Goal: Obtain resource: Download file/media

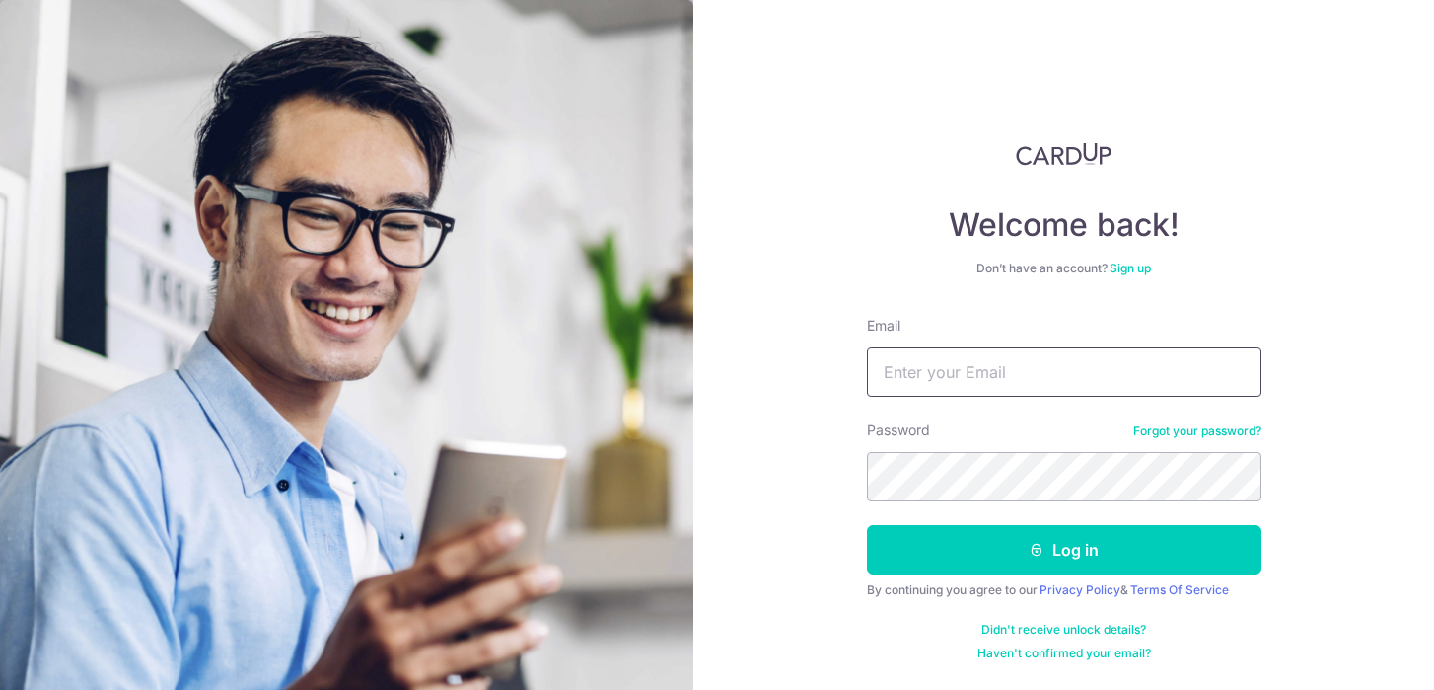
click at [923, 380] on input "Email" at bounding box center [1064, 371] width 395 height 49
type input "[EMAIL_ADDRESS][DOMAIN_NAME]"
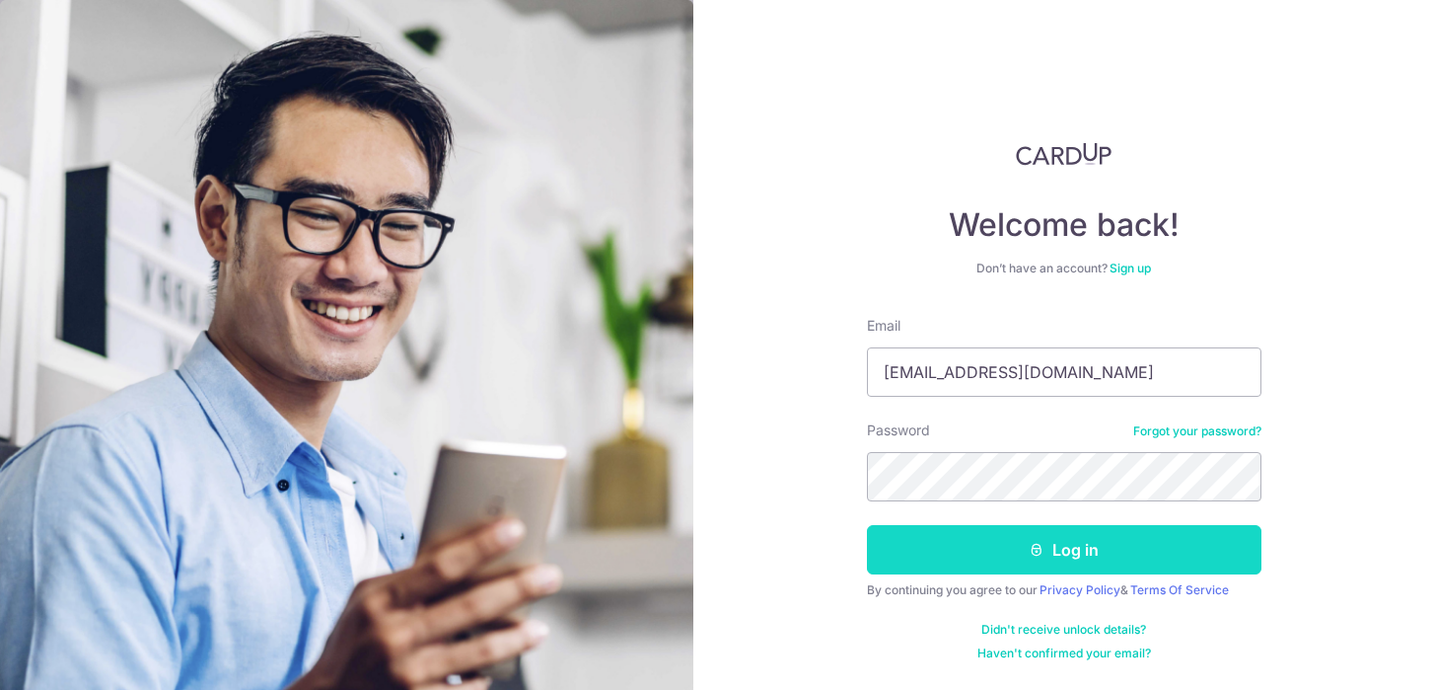
click at [901, 536] on button "Log in" at bounding box center [1064, 549] width 395 height 49
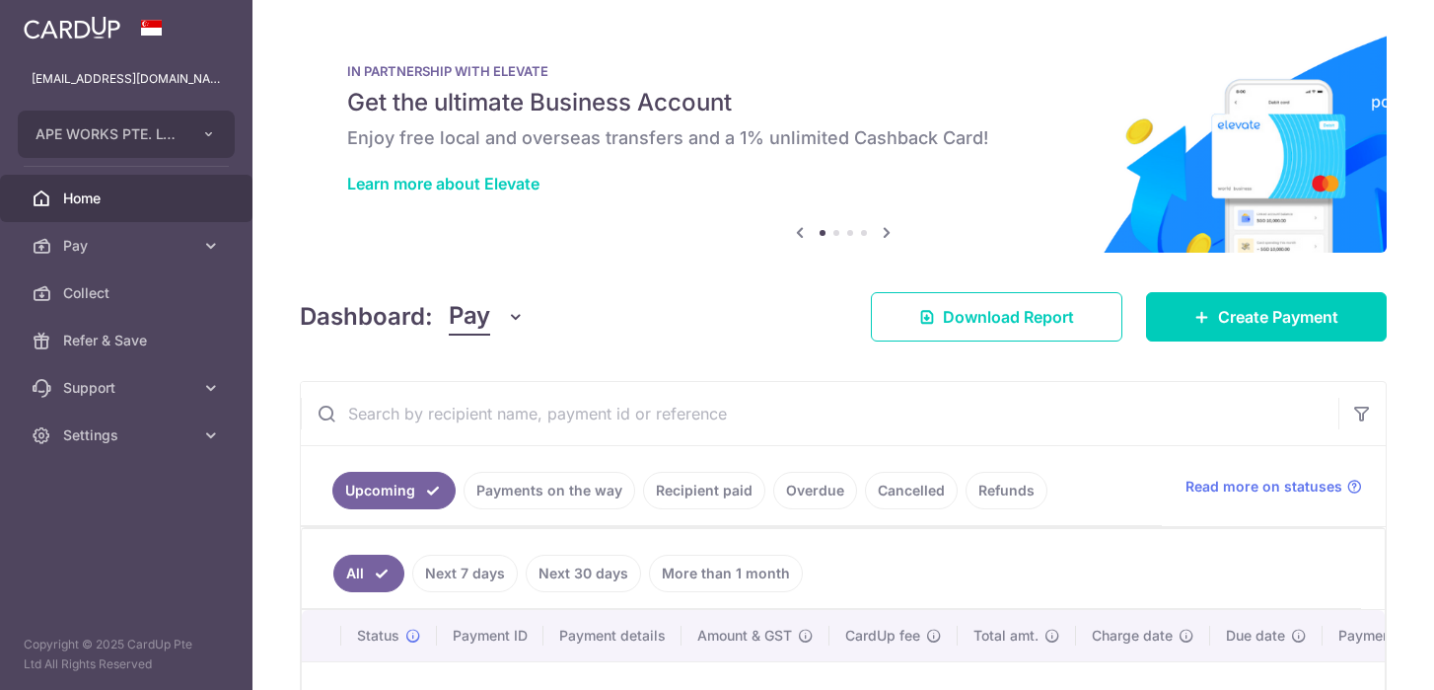
scroll to position [274, 0]
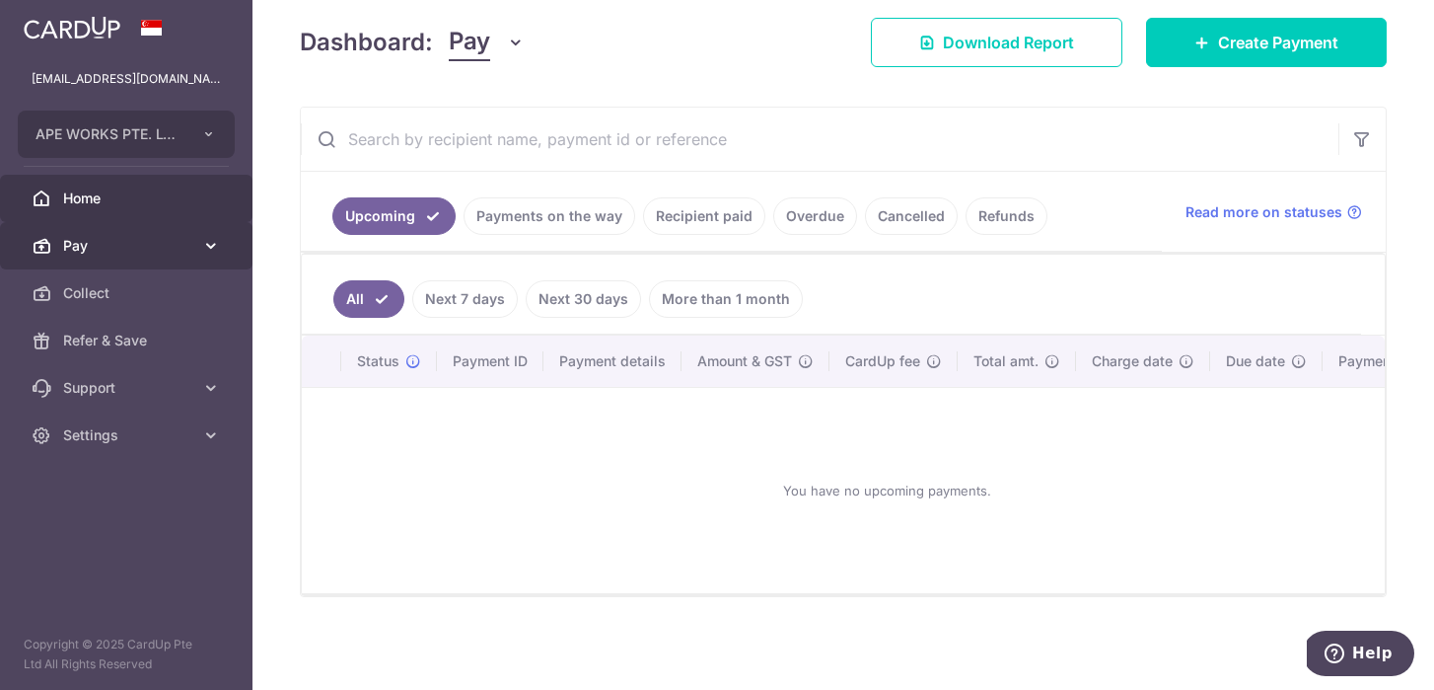
click at [56, 248] on link "Pay" at bounding box center [126, 245] width 253 height 47
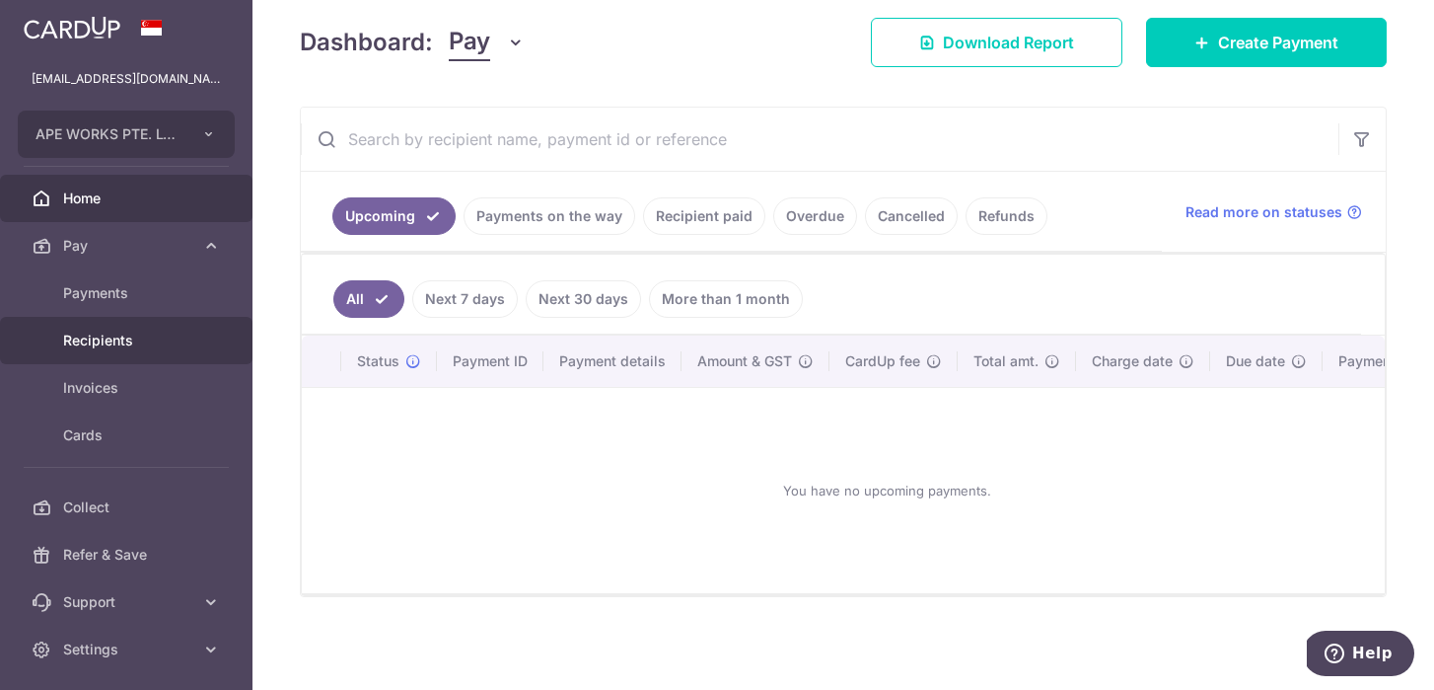
click at [66, 334] on span "Recipients" at bounding box center [128, 340] width 130 height 20
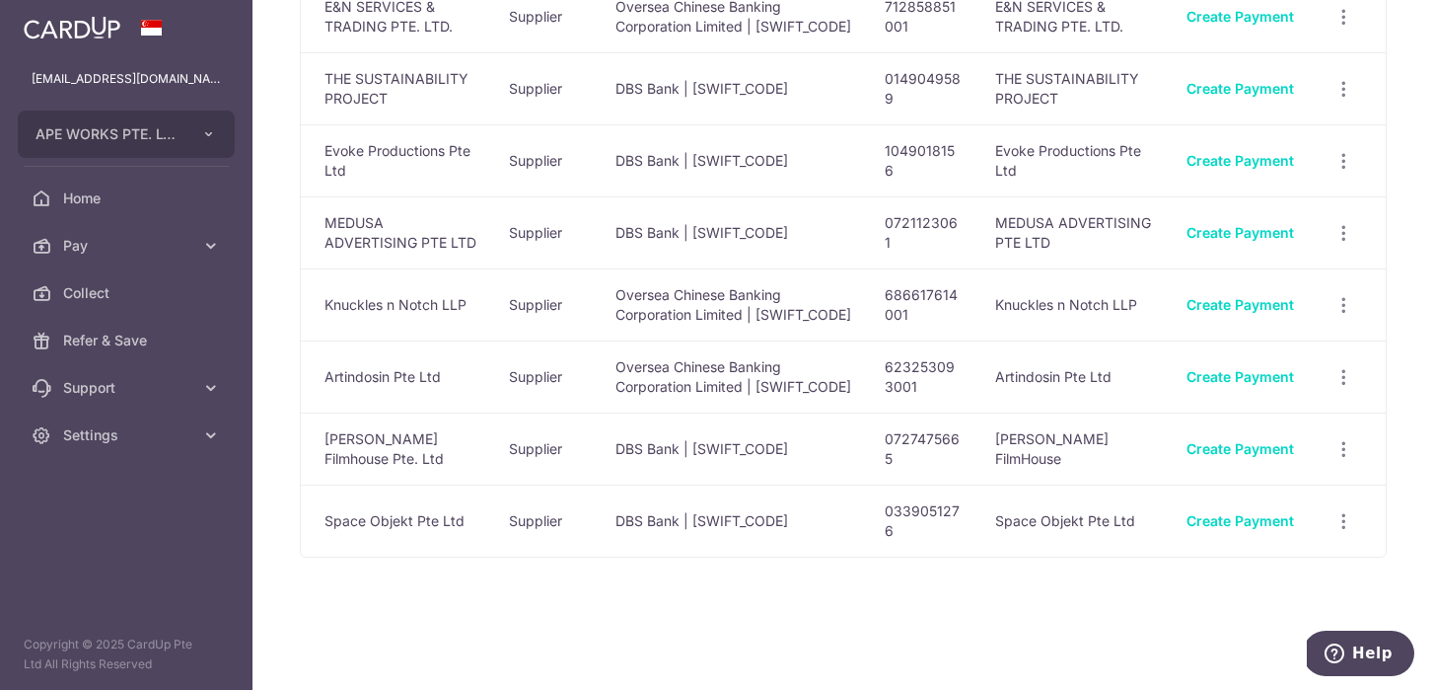
scroll to position [1070, 0]
click at [131, 225] on link "Pay" at bounding box center [126, 245] width 253 height 47
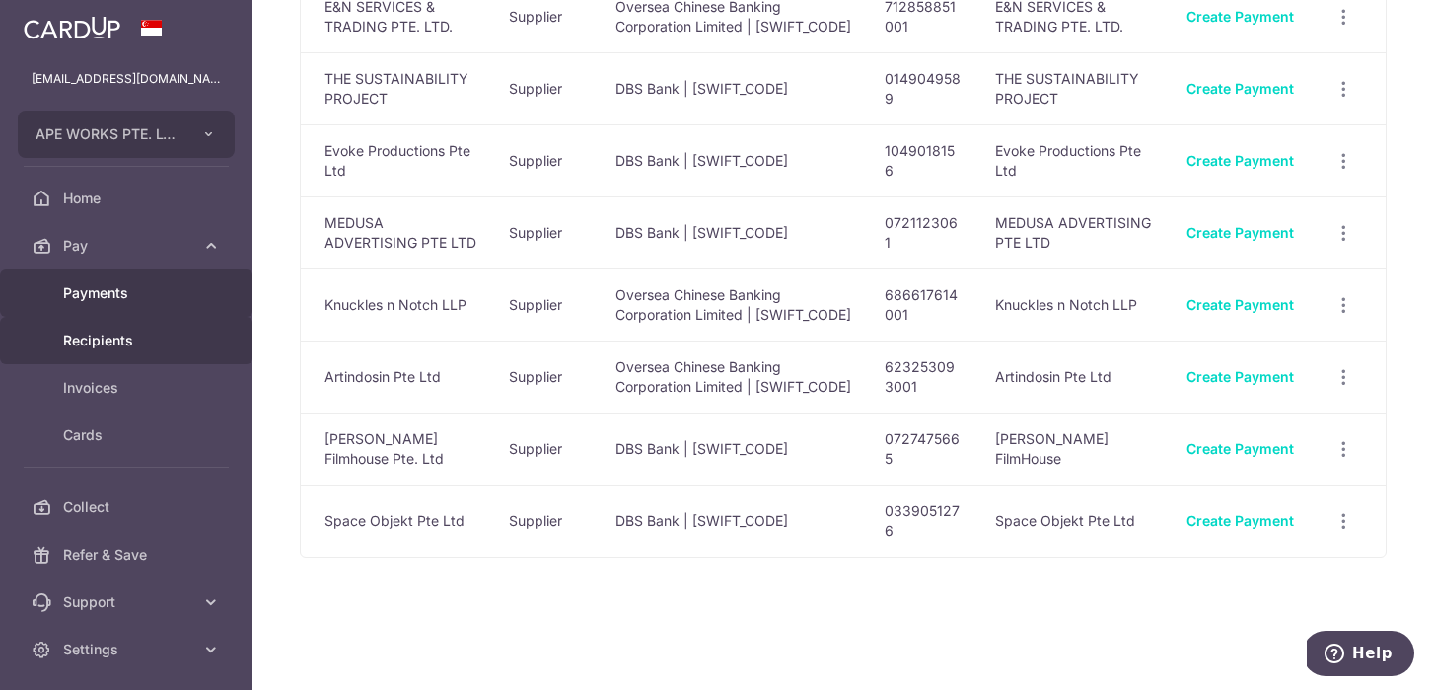
click at [110, 301] on span "Payments" at bounding box center [128, 293] width 130 height 20
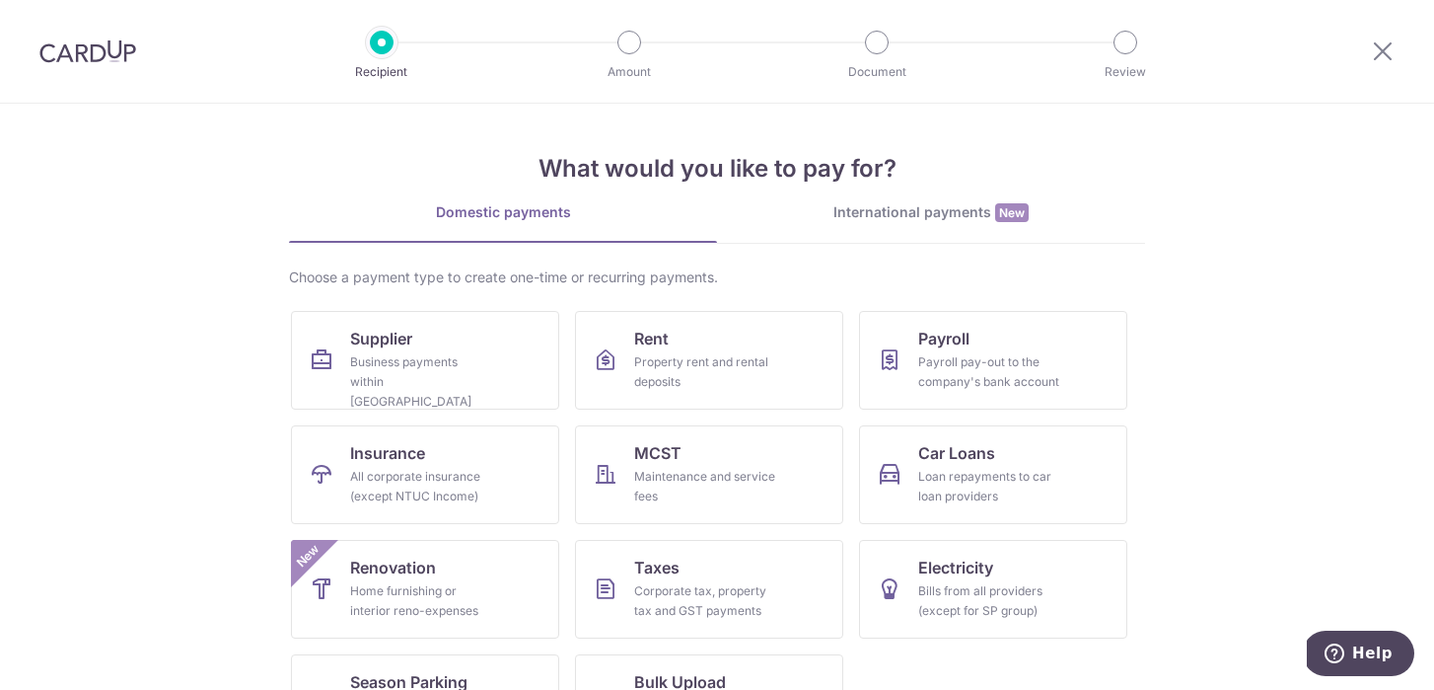
click at [94, 45] on img at bounding box center [87, 51] width 97 height 24
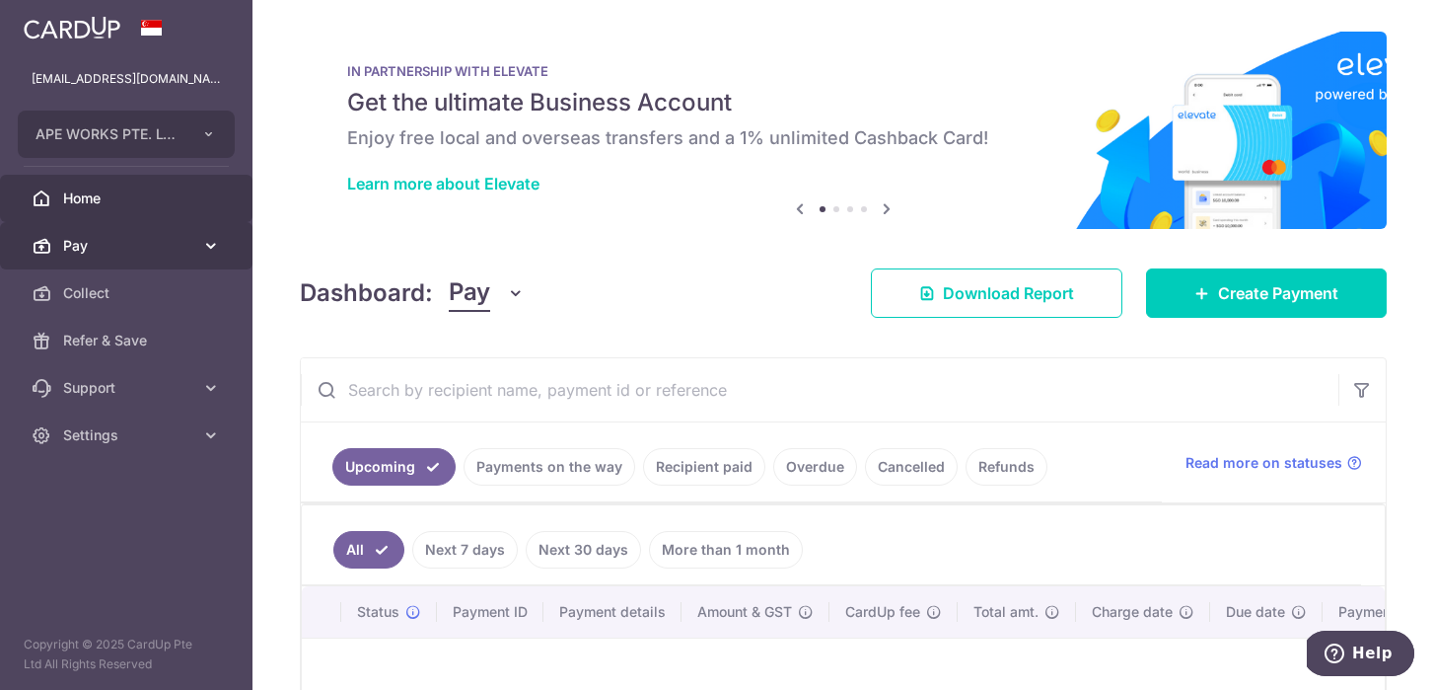
click at [70, 250] on span "Pay" at bounding box center [128, 246] width 130 height 20
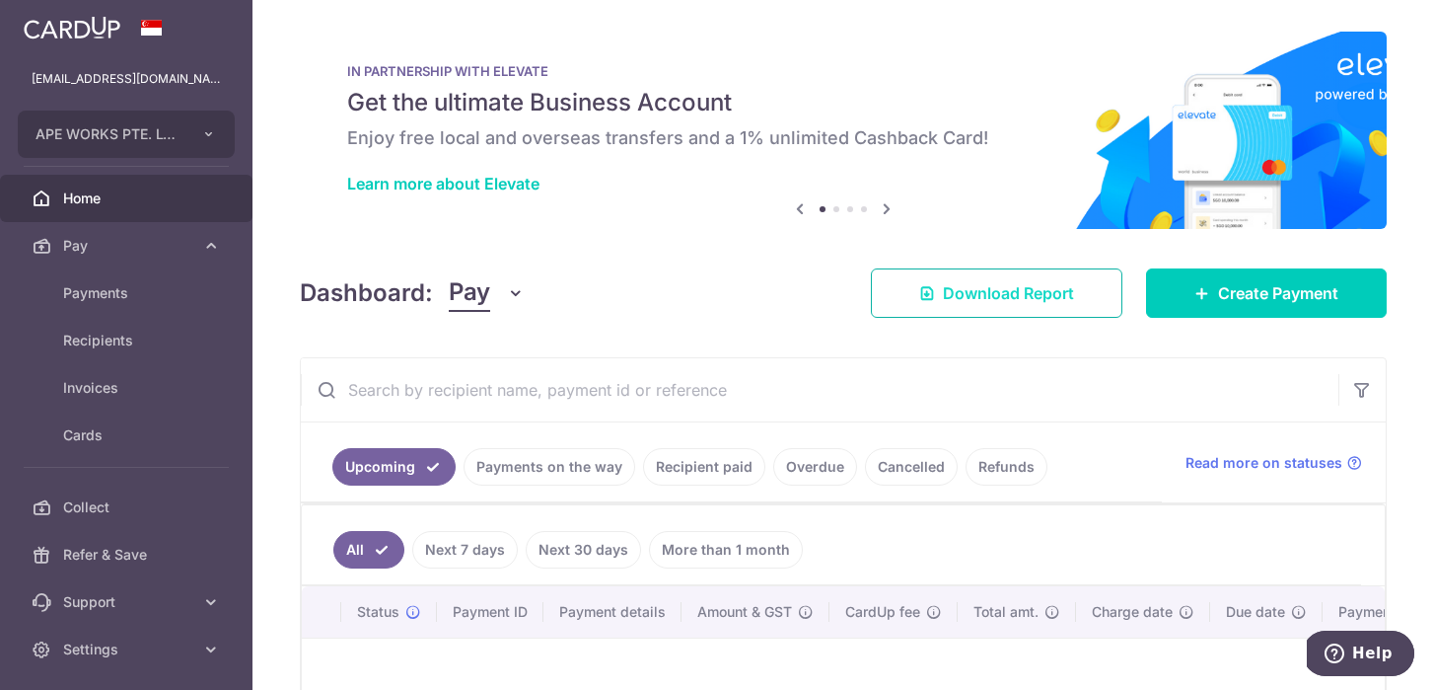
click at [971, 305] on link "Download Report" at bounding box center [997, 292] width 252 height 49
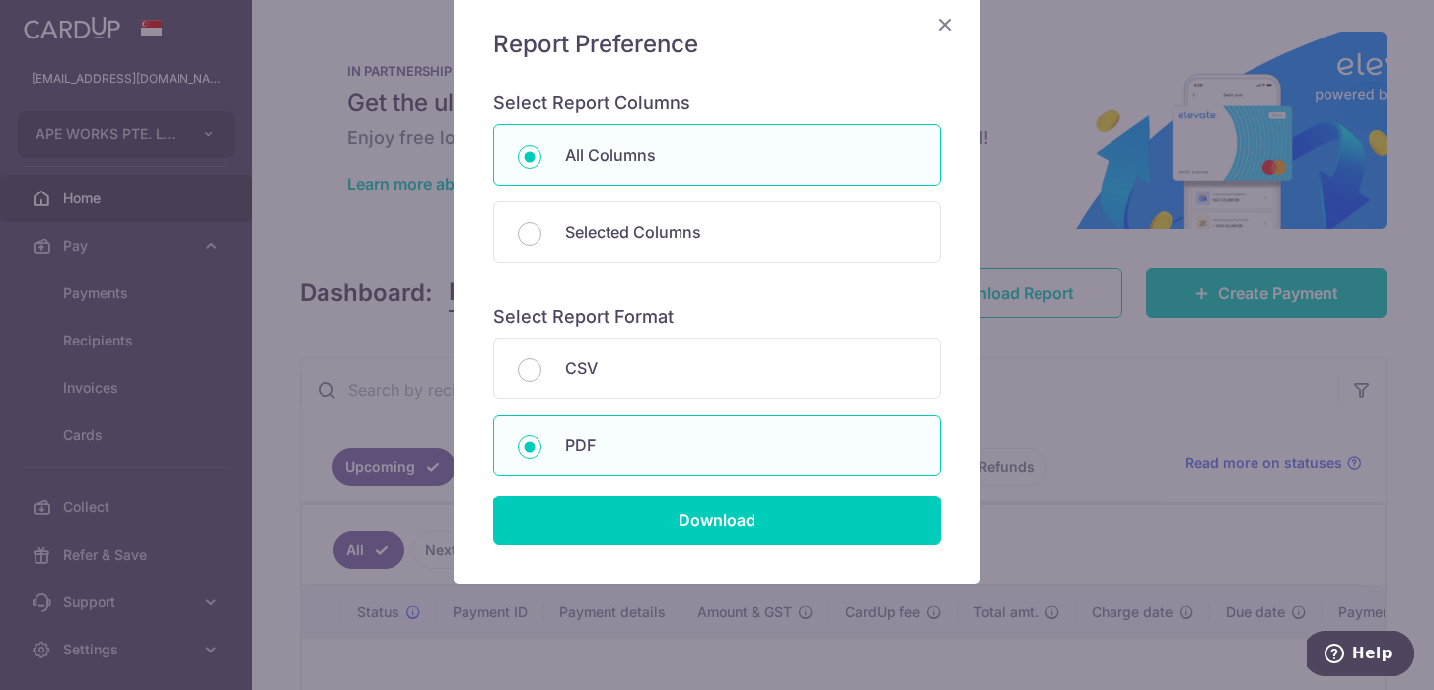
scroll to position [153, 0]
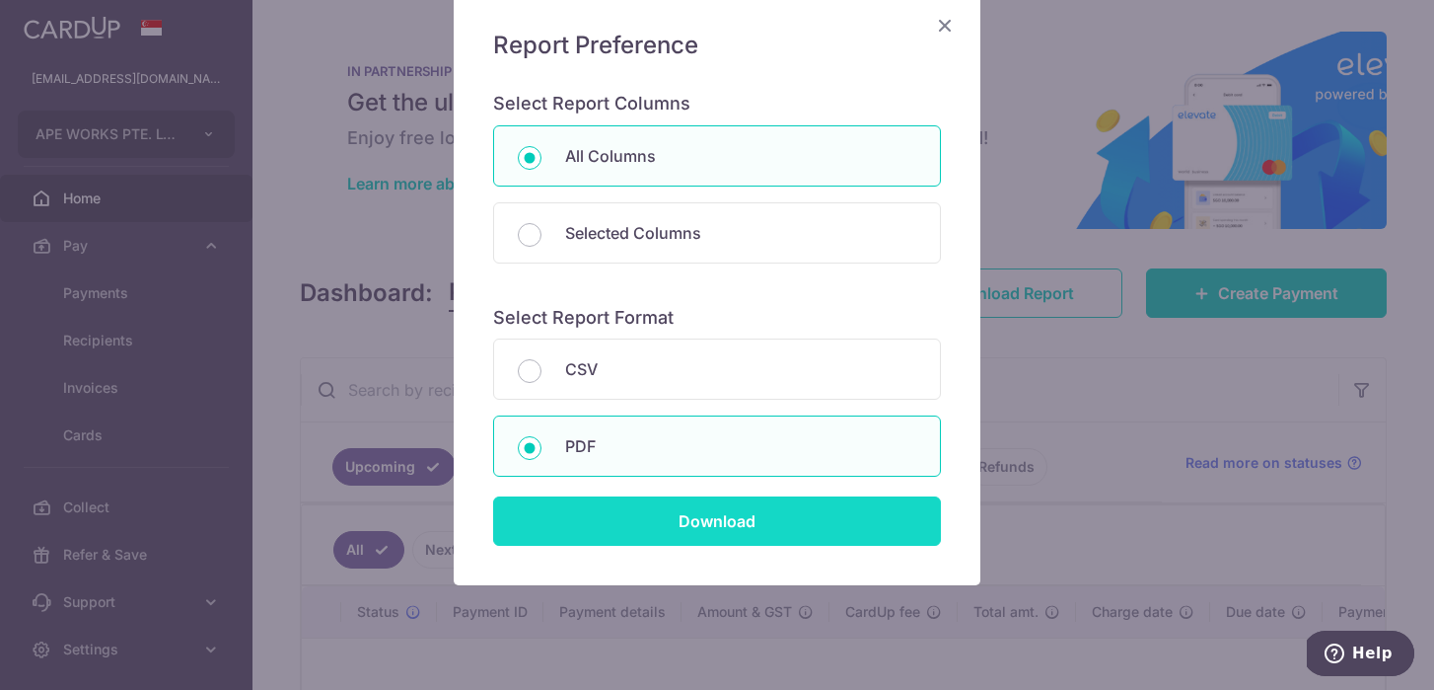
click at [658, 527] on input "Download" at bounding box center [717, 520] width 448 height 49
